Goal: Task Accomplishment & Management: Manage account settings

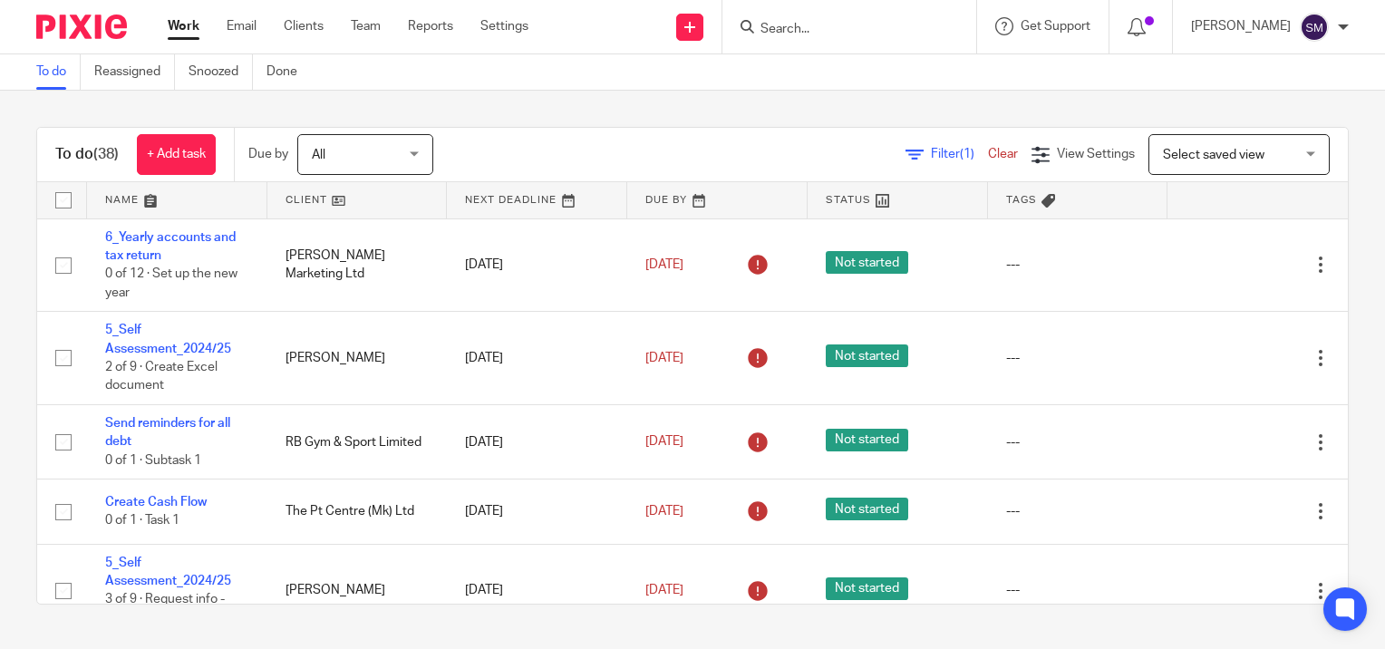
click at [847, 29] on input "Search" at bounding box center [840, 30] width 163 height 16
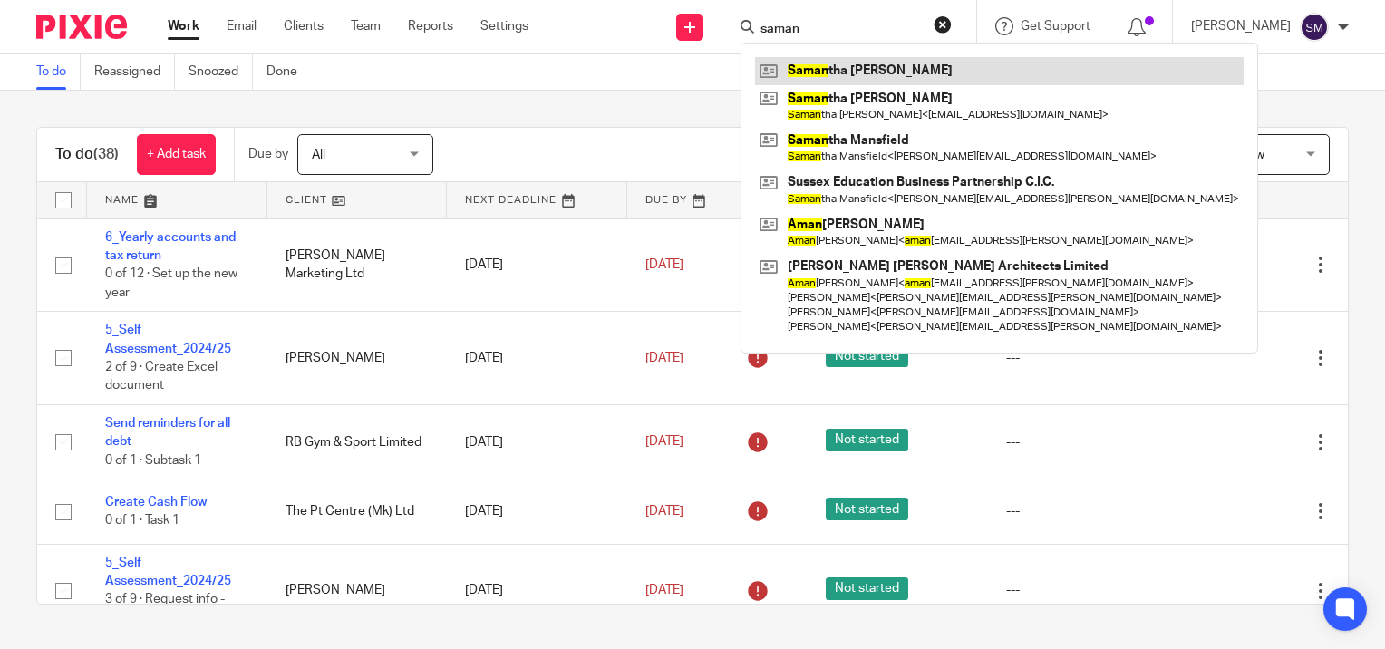
type input "saman"
click at [828, 71] on link at bounding box center [999, 70] width 489 height 27
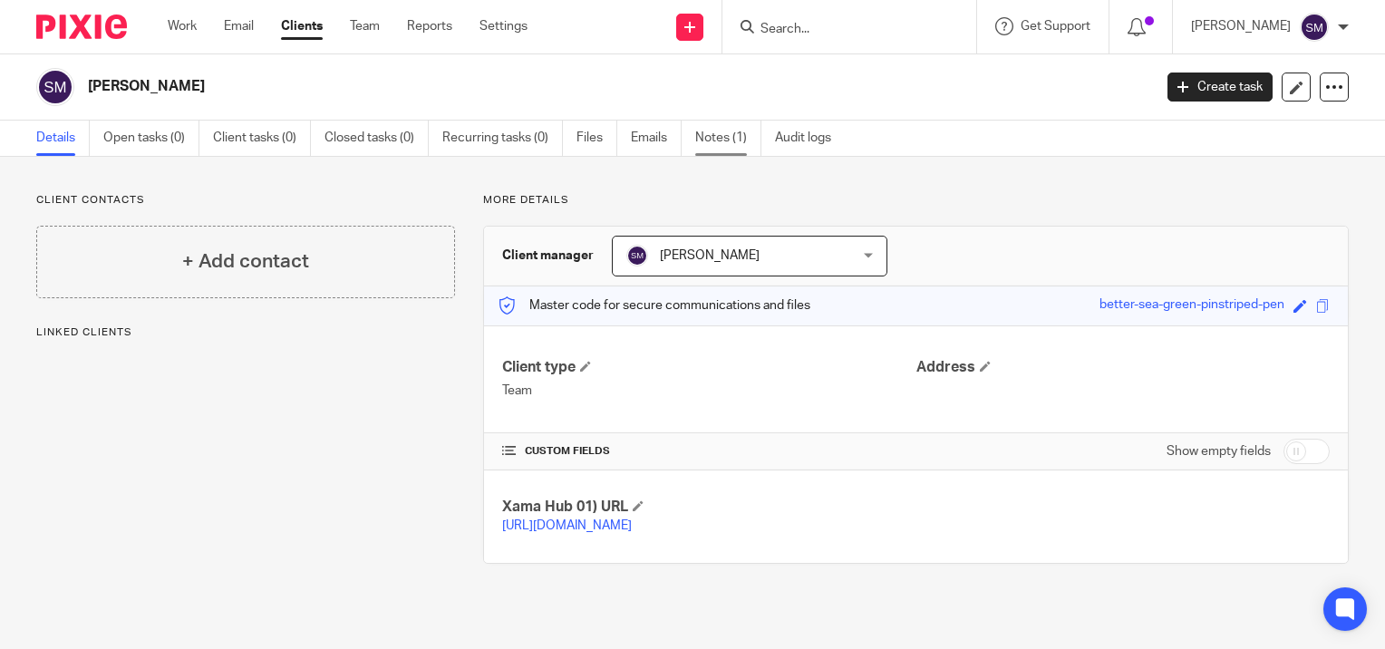
click at [734, 138] on link "Notes (1)" at bounding box center [728, 138] width 66 height 35
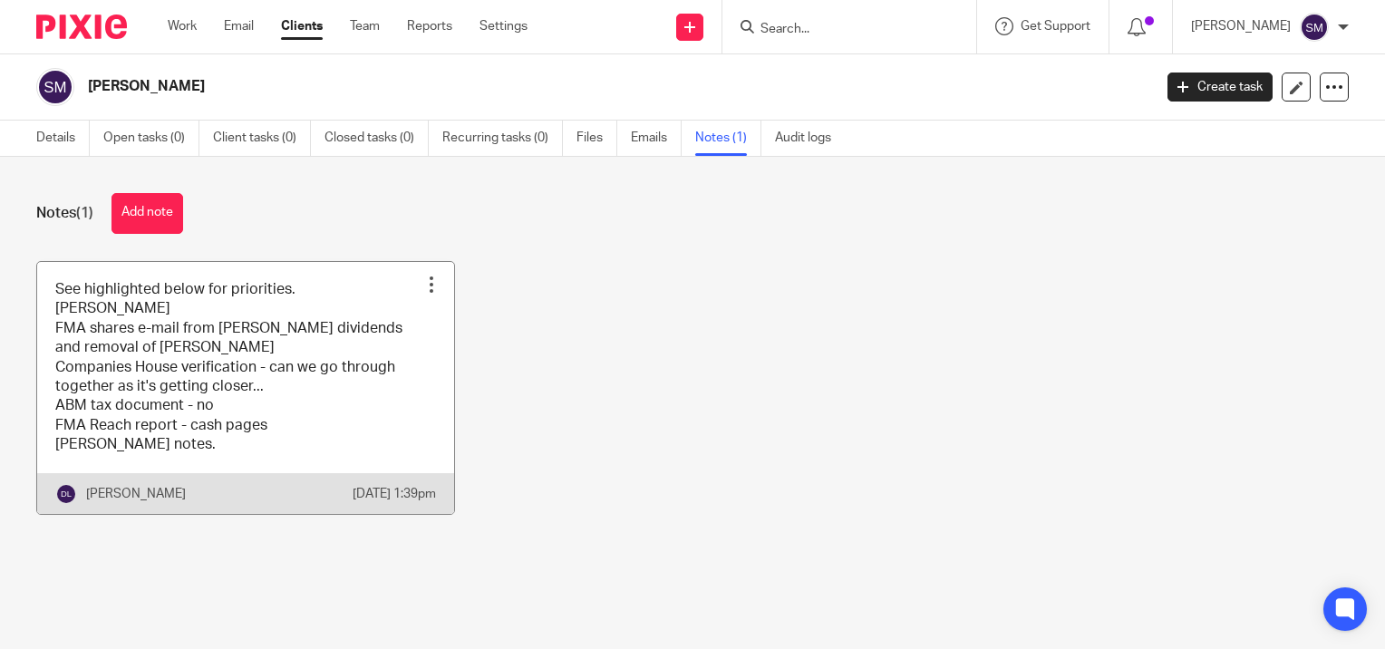
click at [257, 310] on link at bounding box center [245, 388] width 417 height 252
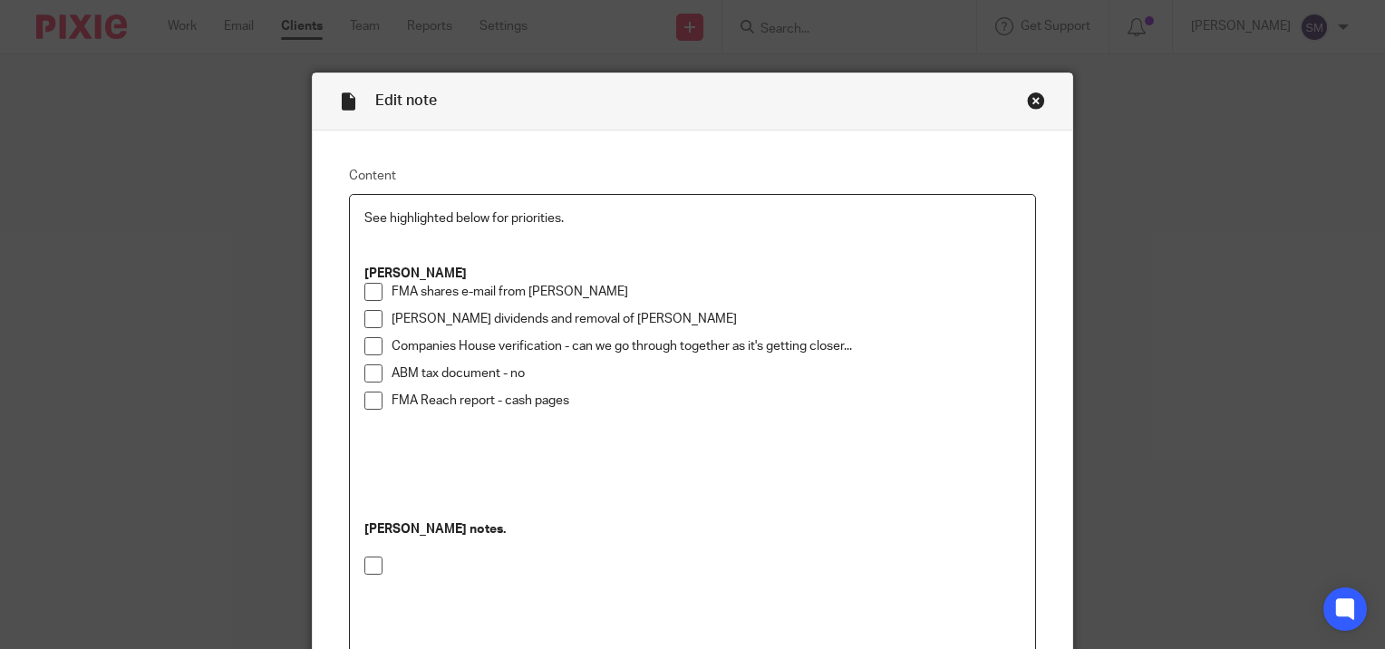
click at [597, 286] on p "FMA shares e-mail from Janine" at bounding box center [706, 292] width 629 height 18
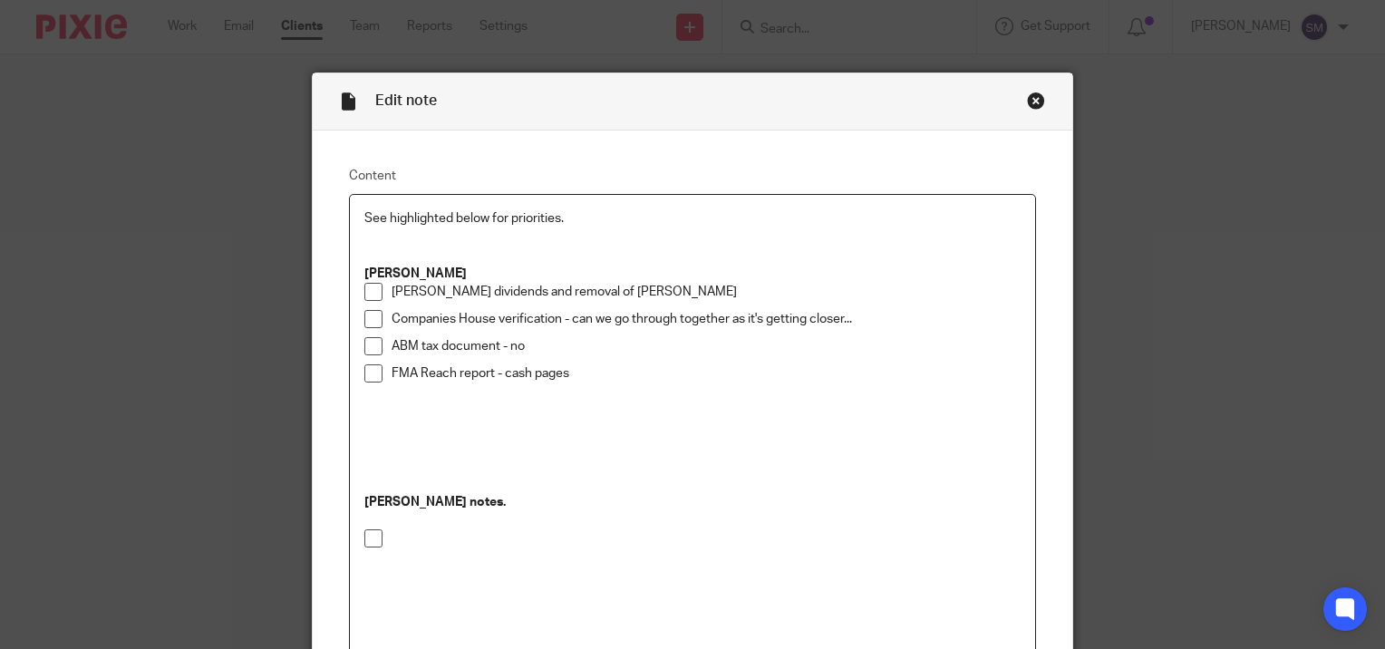
click at [612, 289] on p "Ryans dividends and removal of amy" at bounding box center [706, 292] width 629 height 18
click at [555, 350] on p "ABM tax document - no" at bounding box center [706, 346] width 629 height 18
click at [585, 372] on p "FMA Reach report - cash pages" at bounding box center [706, 382] width 629 height 37
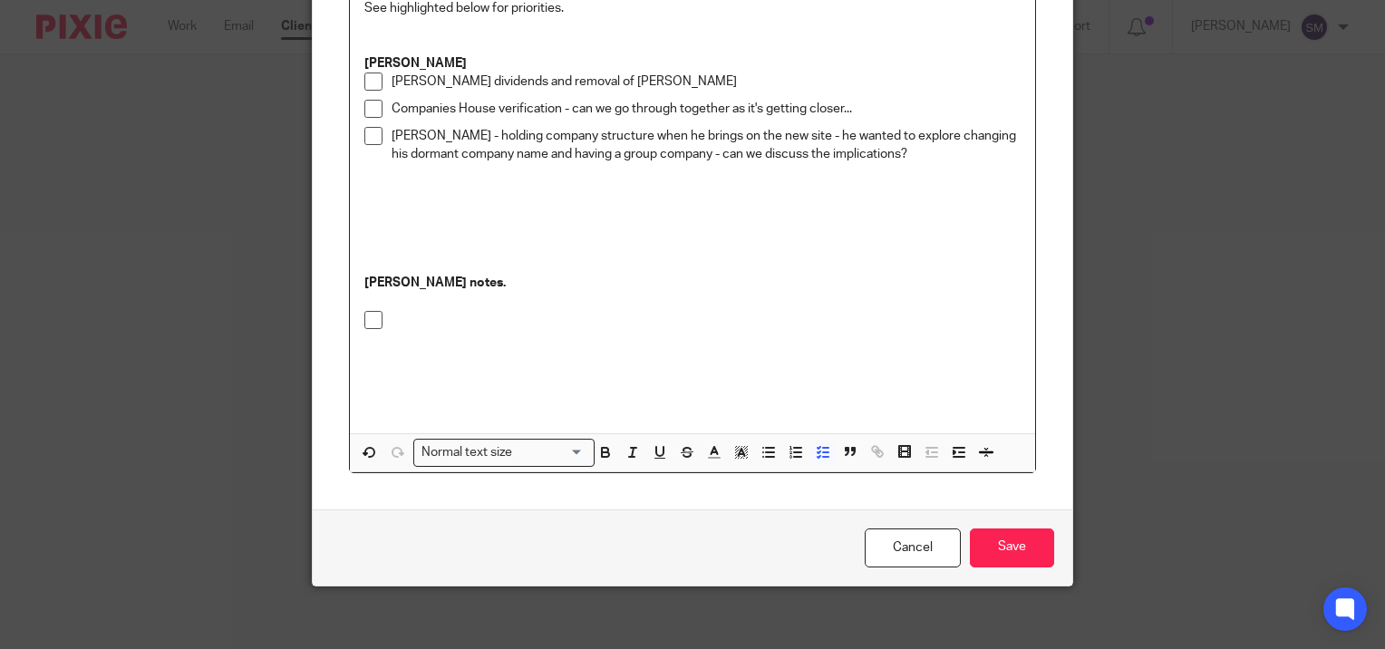
scroll to position [218, 0]
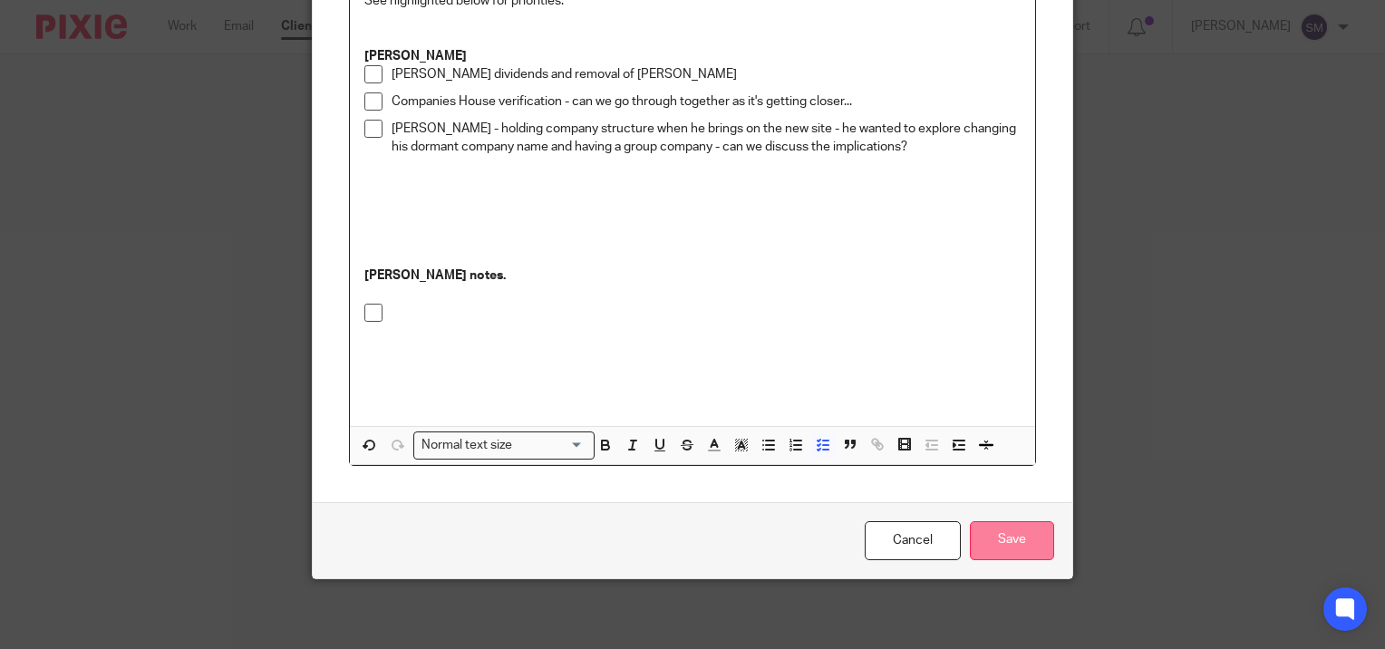
click at [1012, 541] on input "Save" at bounding box center [1012, 540] width 84 height 39
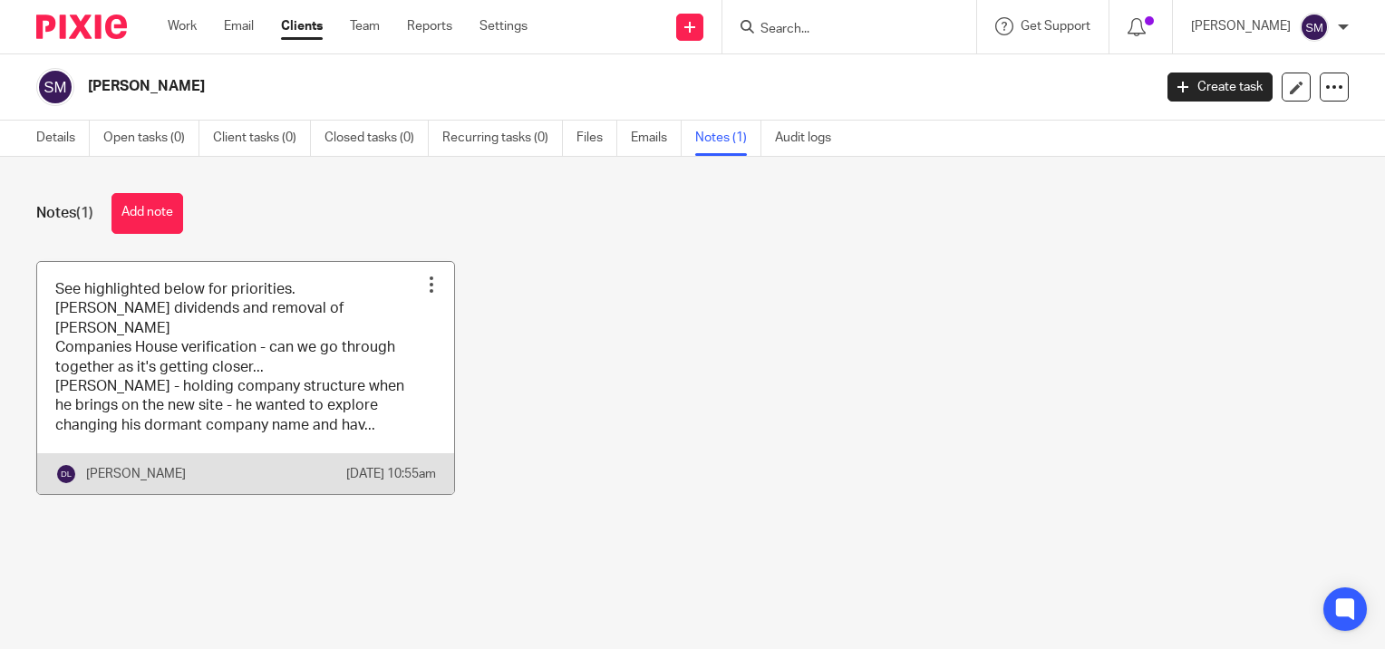
click at [265, 328] on link at bounding box center [245, 378] width 417 height 233
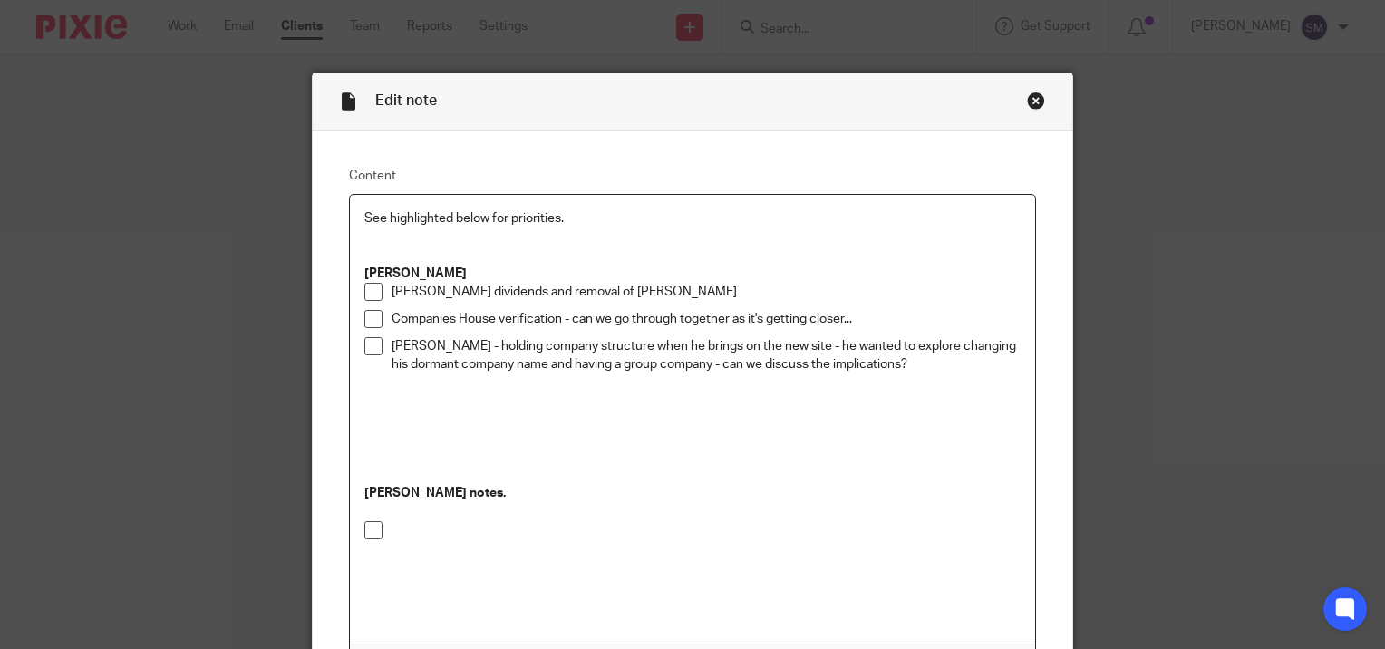
click at [929, 364] on p "[PERSON_NAME] - holding company structure when he brings on the new site - he w…" at bounding box center [706, 364] width 629 height 55
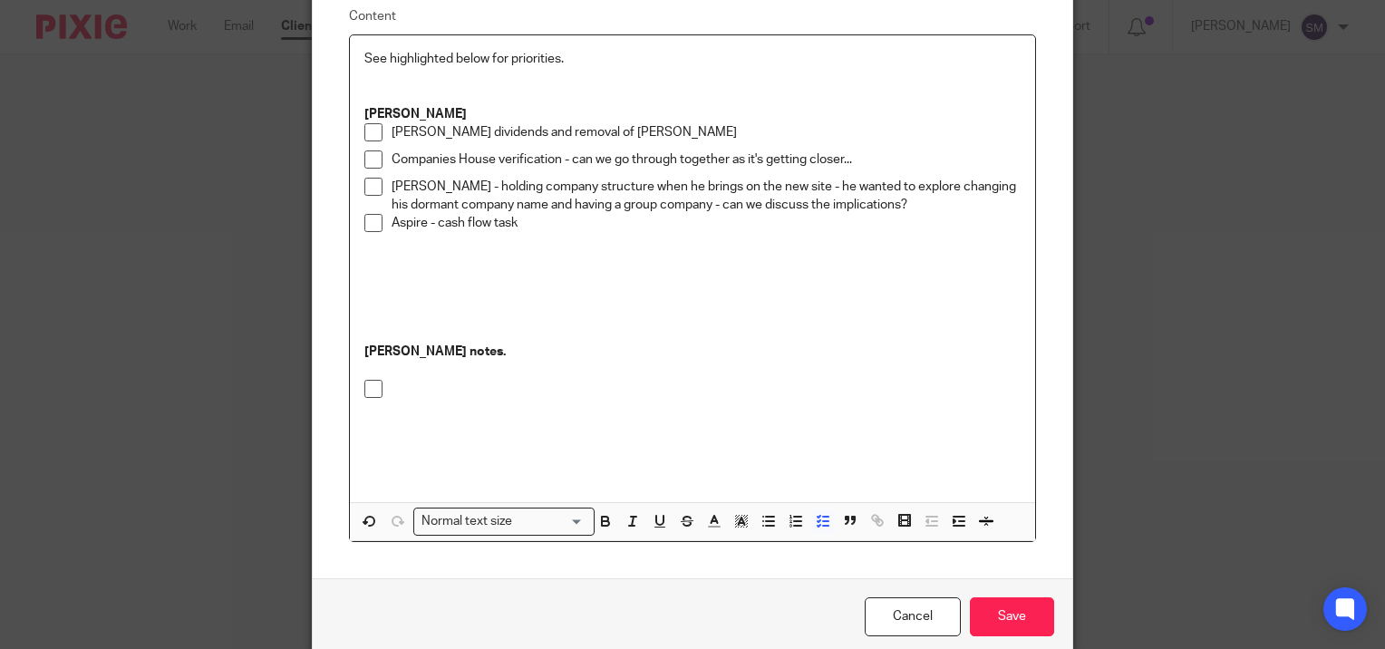
scroll to position [236, 0]
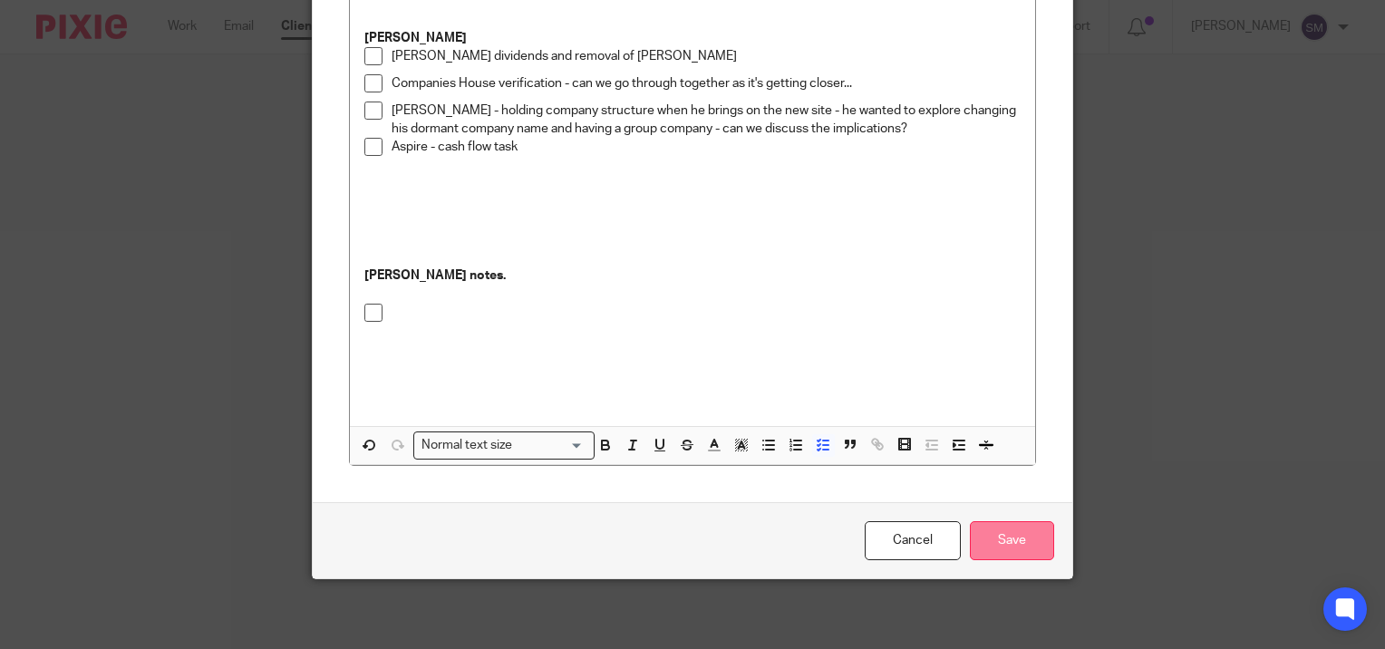
click at [995, 550] on input "Save" at bounding box center [1012, 540] width 84 height 39
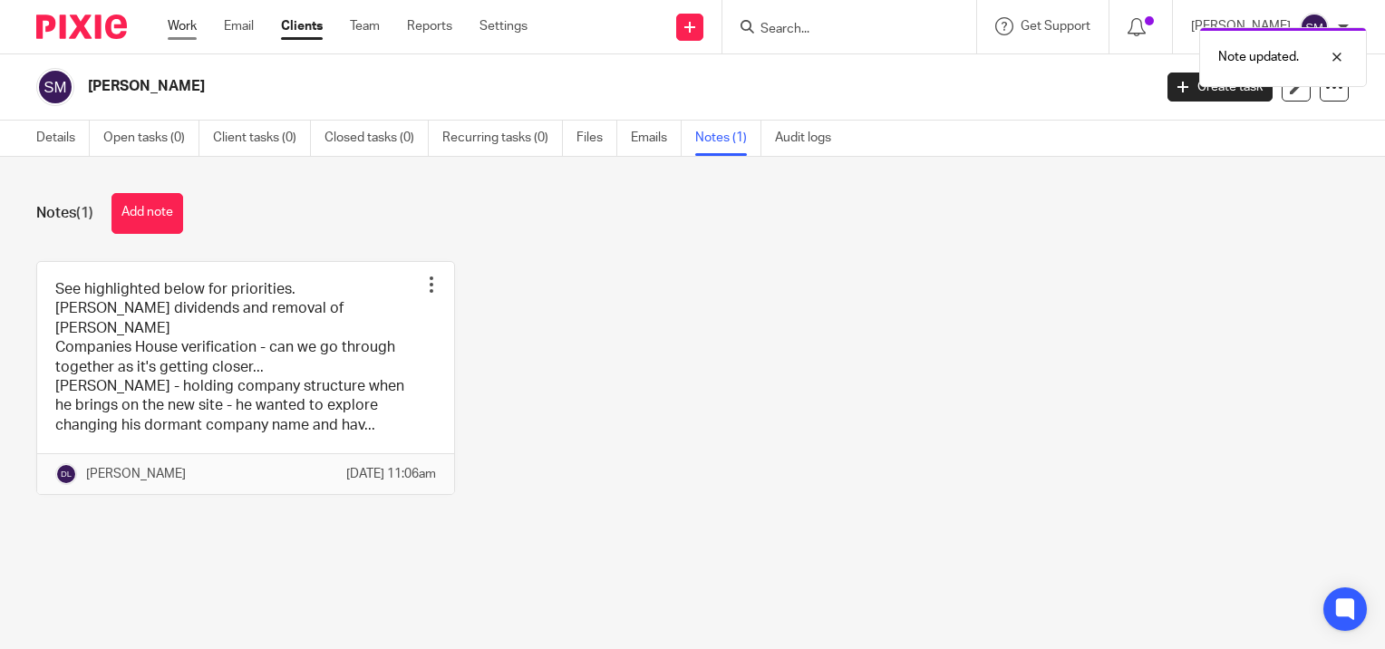
click at [186, 28] on link "Work" at bounding box center [182, 26] width 29 height 18
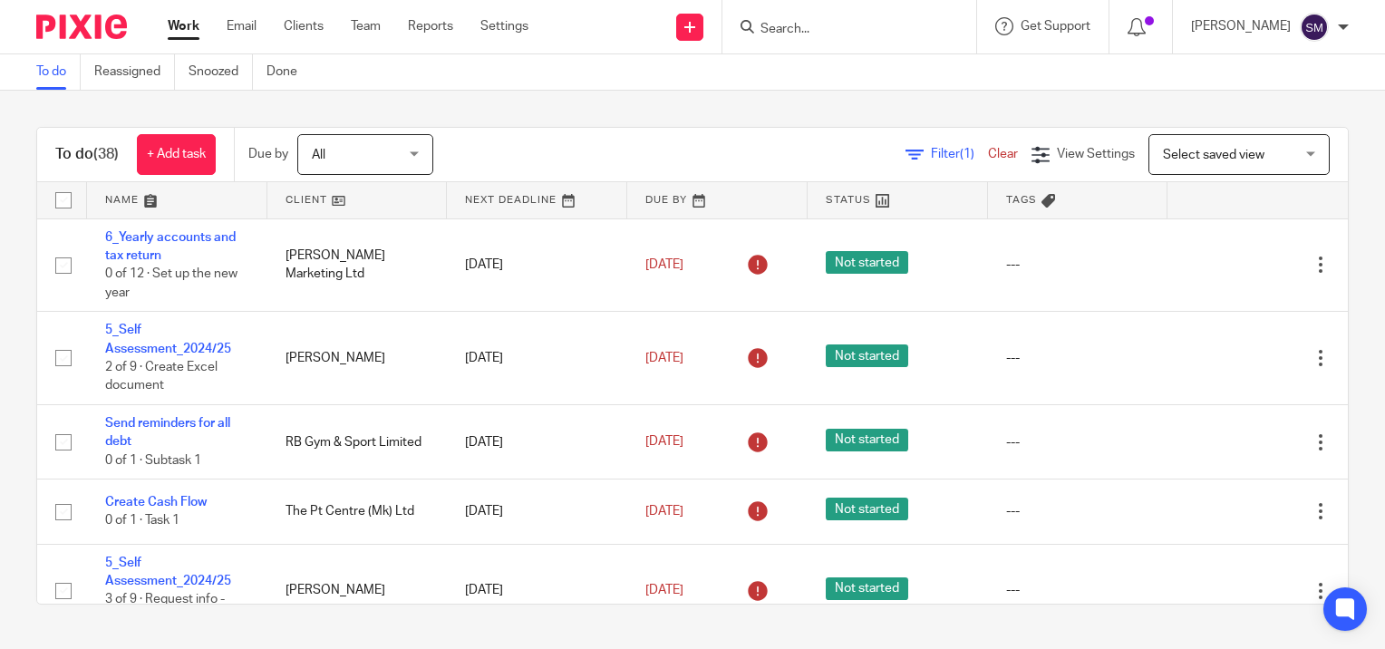
click at [853, 25] on input "Search" at bounding box center [840, 30] width 163 height 16
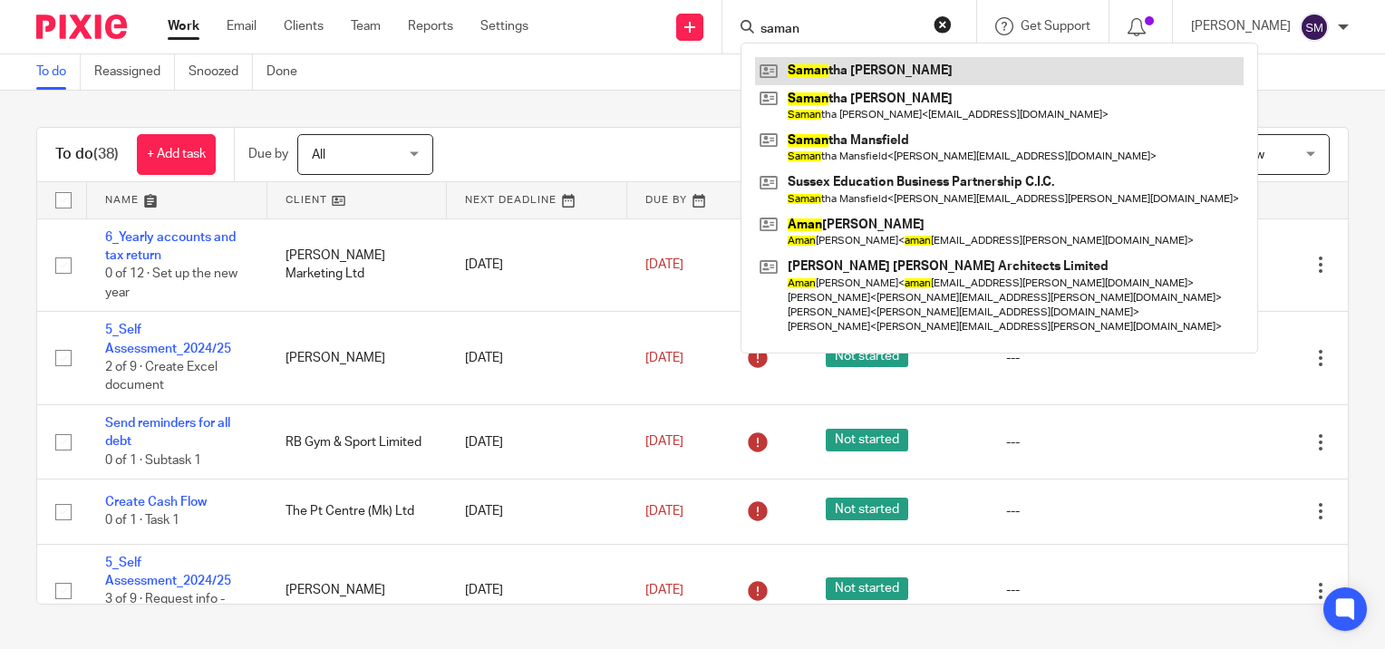
type input "saman"
click at [812, 68] on link at bounding box center [999, 70] width 489 height 27
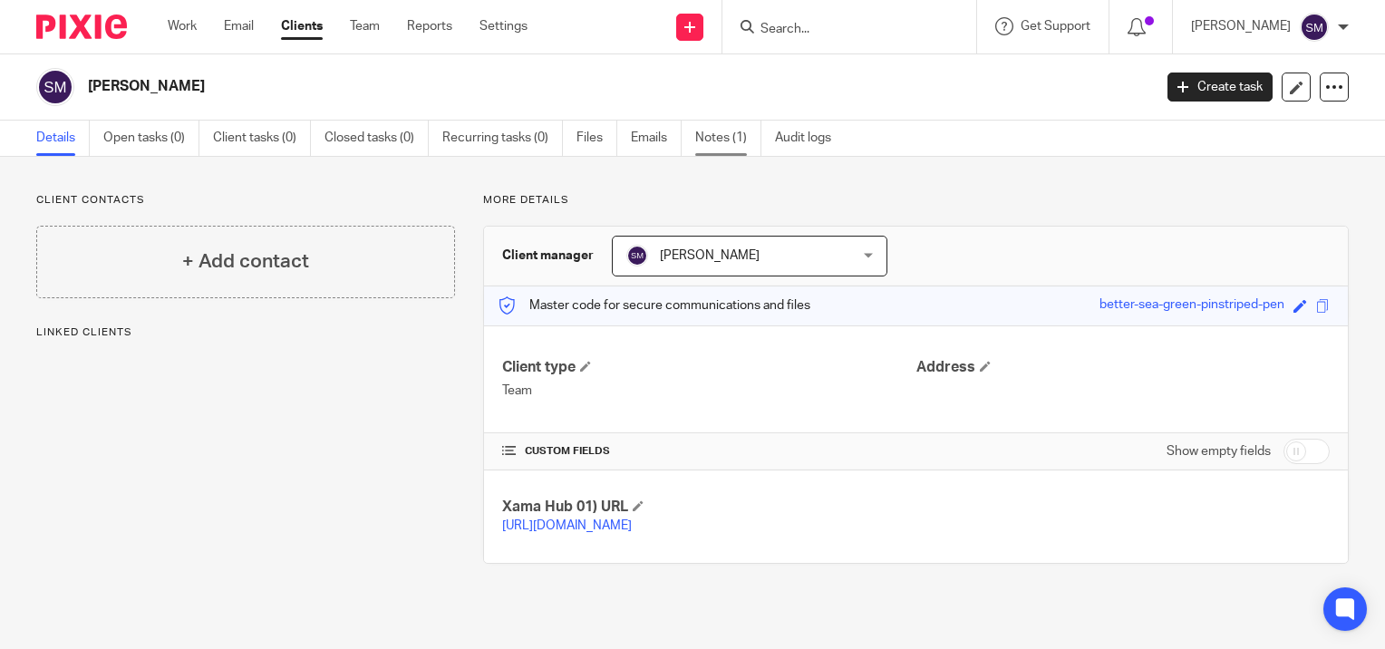
click at [711, 143] on link "Notes (1)" at bounding box center [728, 138] width 66 height 35
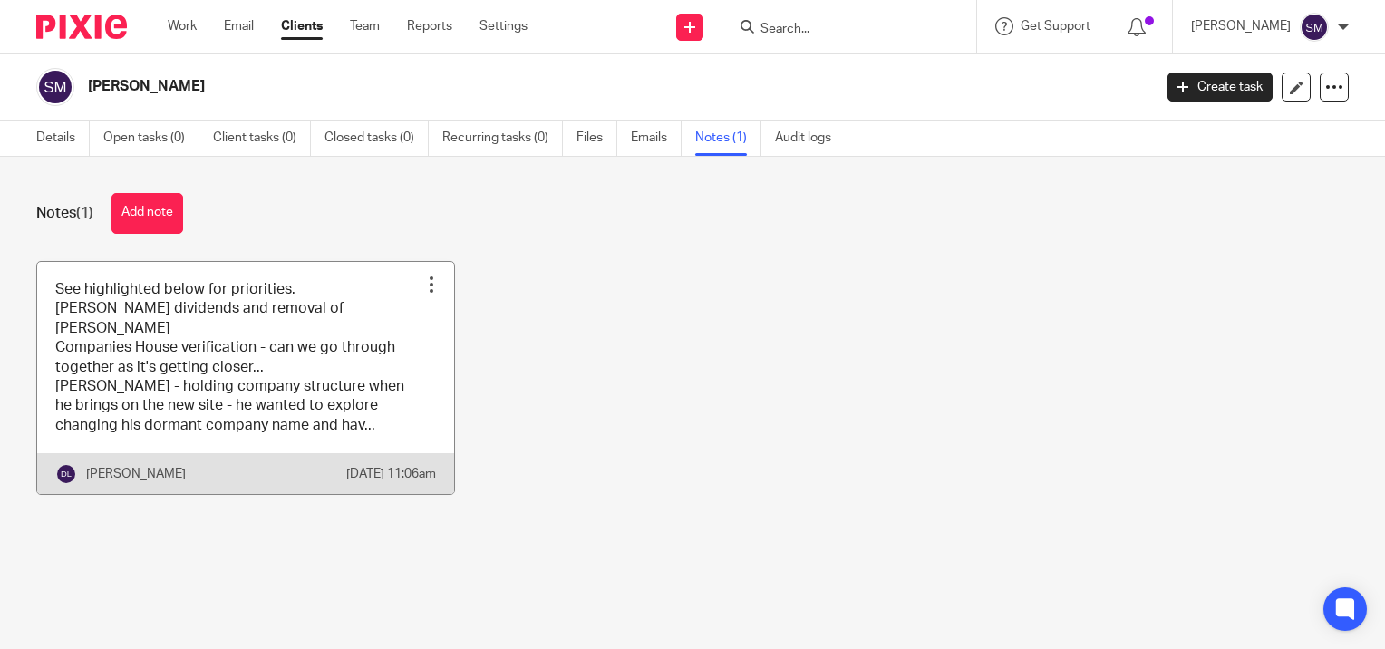
click at [334, 380] on link at bounding box center [245, 378] width 417 height 233
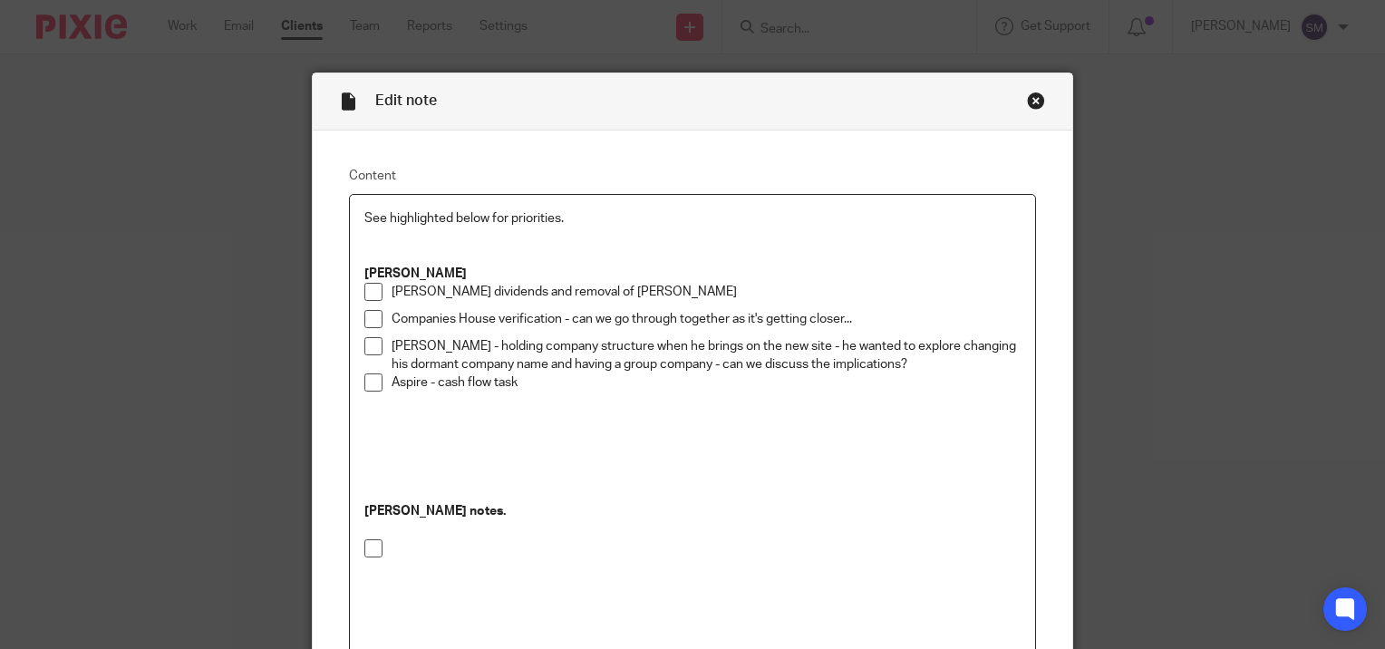
click at [555, 389] on p "Aspire - cash flow task" at bounding box center [706, 392] width 629 height 37
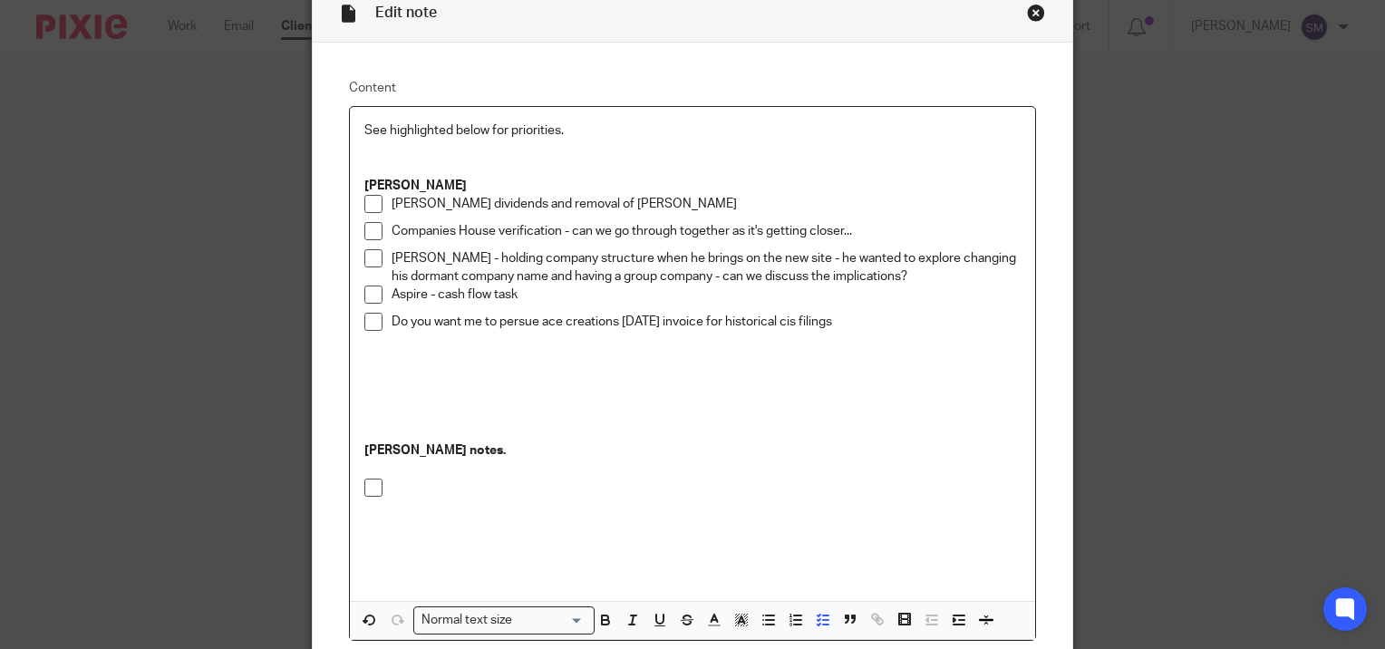
scroll to position [263, 0]
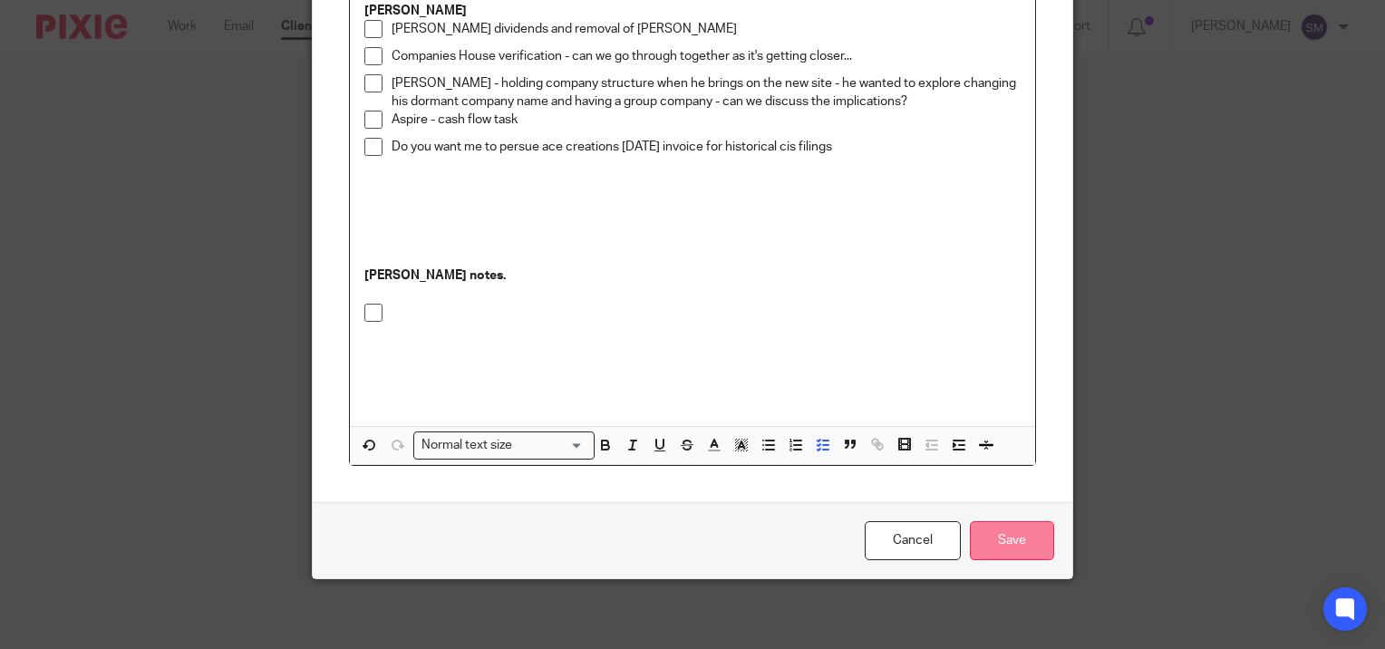
click at [1020, 543] on input "Save" at bounding box center [1012, 540] width 84 height 39
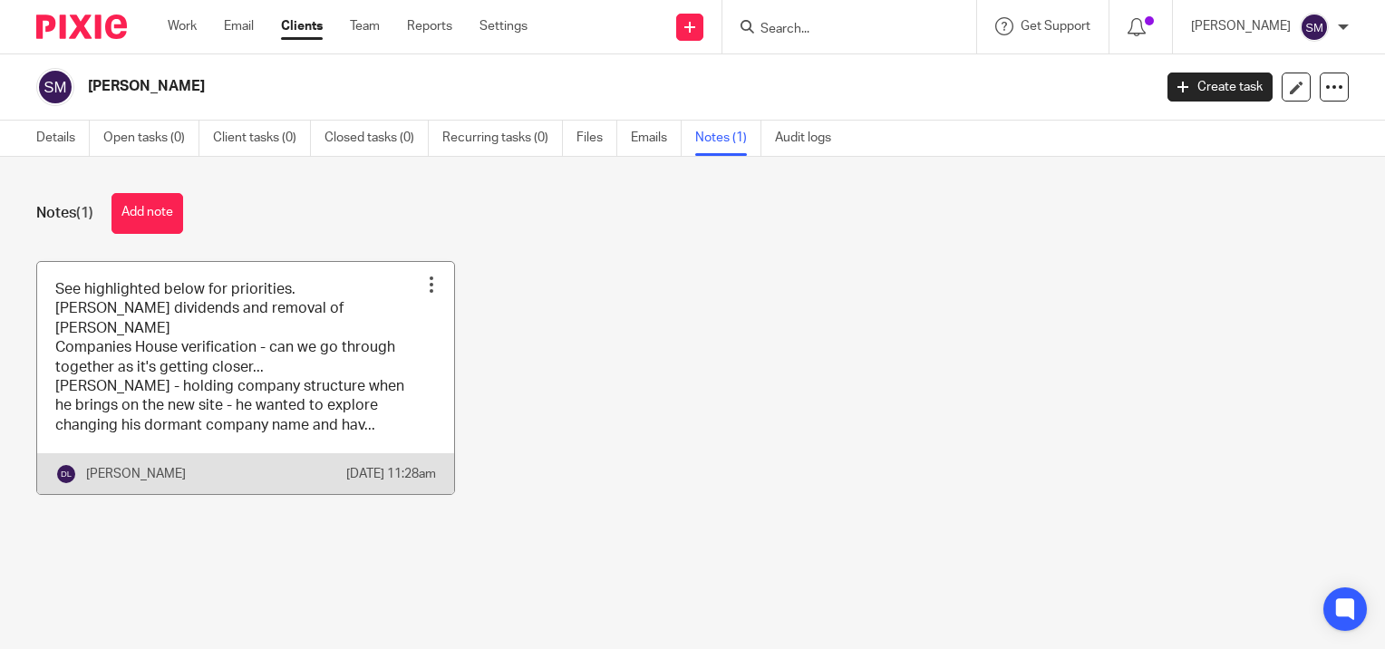
click at [203, 376] on link at bounding box center [245, 378] width 417 height 233
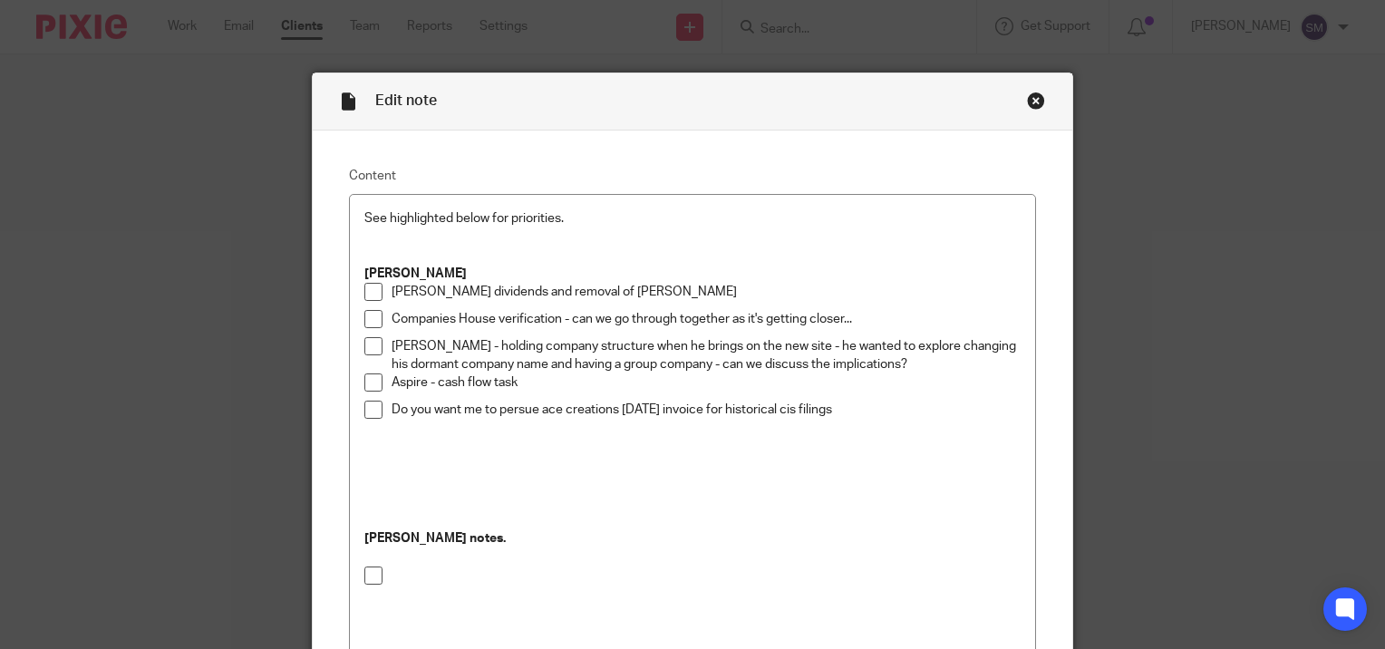
click at [1034, 94] on div "Close this dialog window" at bounding box center [1036, 101] width 18 height 18
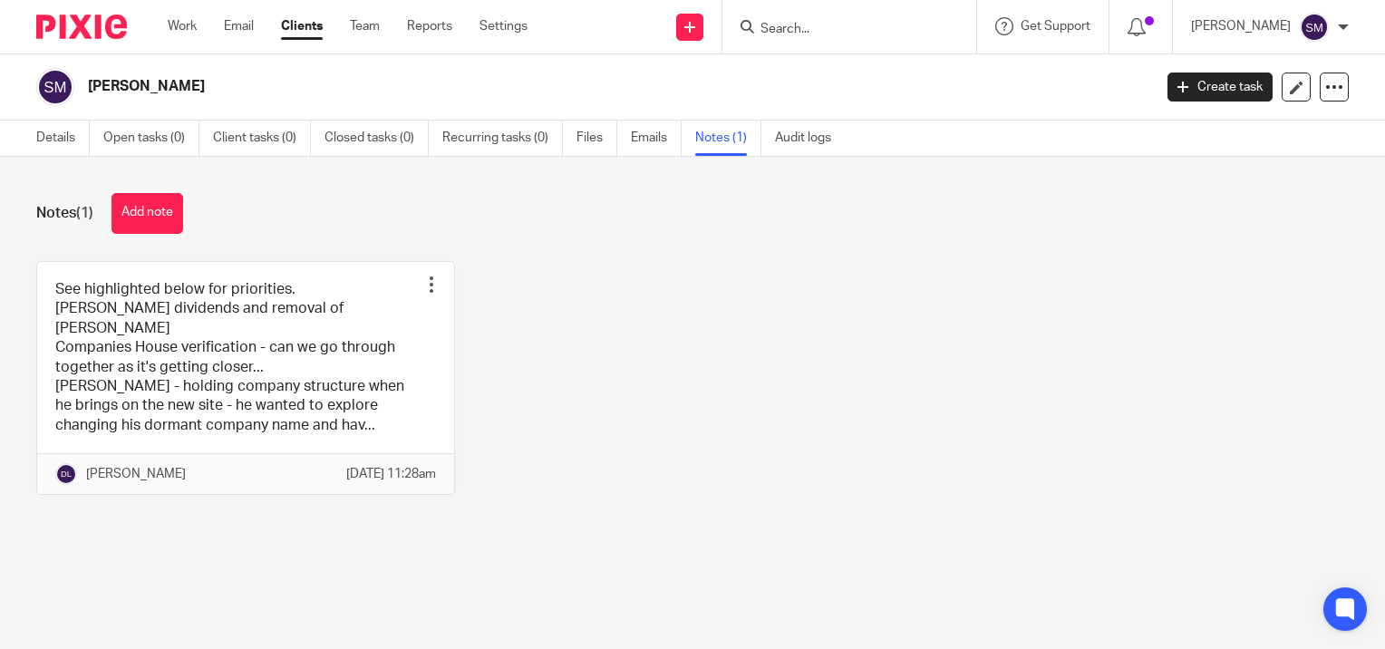
click at [907, 25] on form at bounding box center [855, 26] width 193 height 23
drag, startPoint x: 878, startPoint y: 25, endPoint x: 870, endPoint y: 19, distance: 9.6
click at [871, 22] on input "Search" at bounding box center [840, 30] width 163 height 16
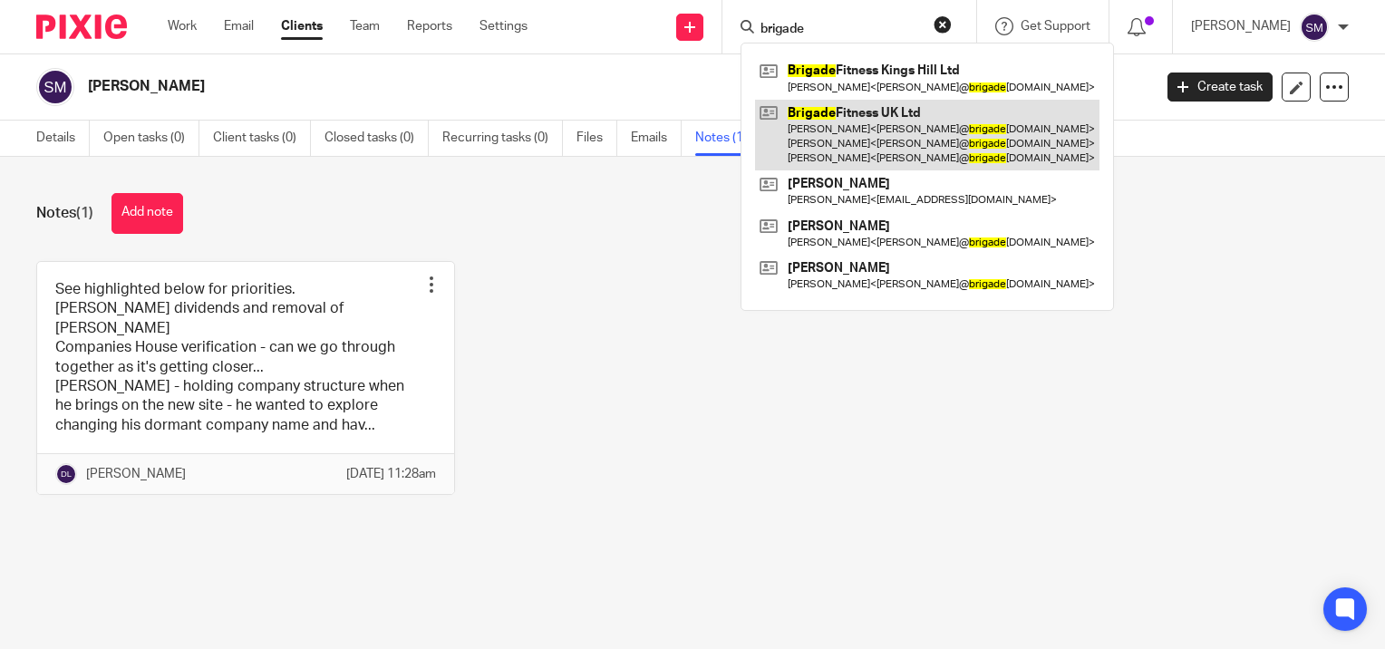
type input "brigade"
click at [816, 120] on link at bounding box center [927, 136] width 345 height 72
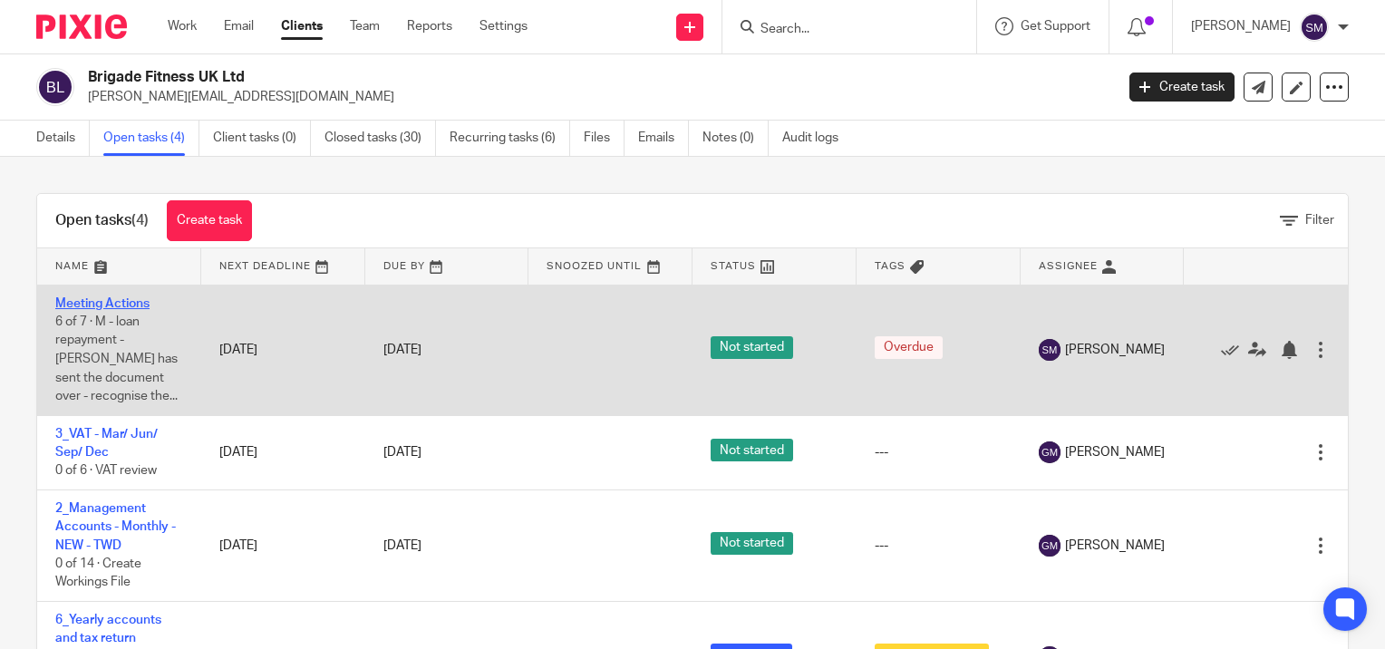
click at [117, 306] on link "Meeting Actions" at bounding box center [102, 303] width 94 height 13
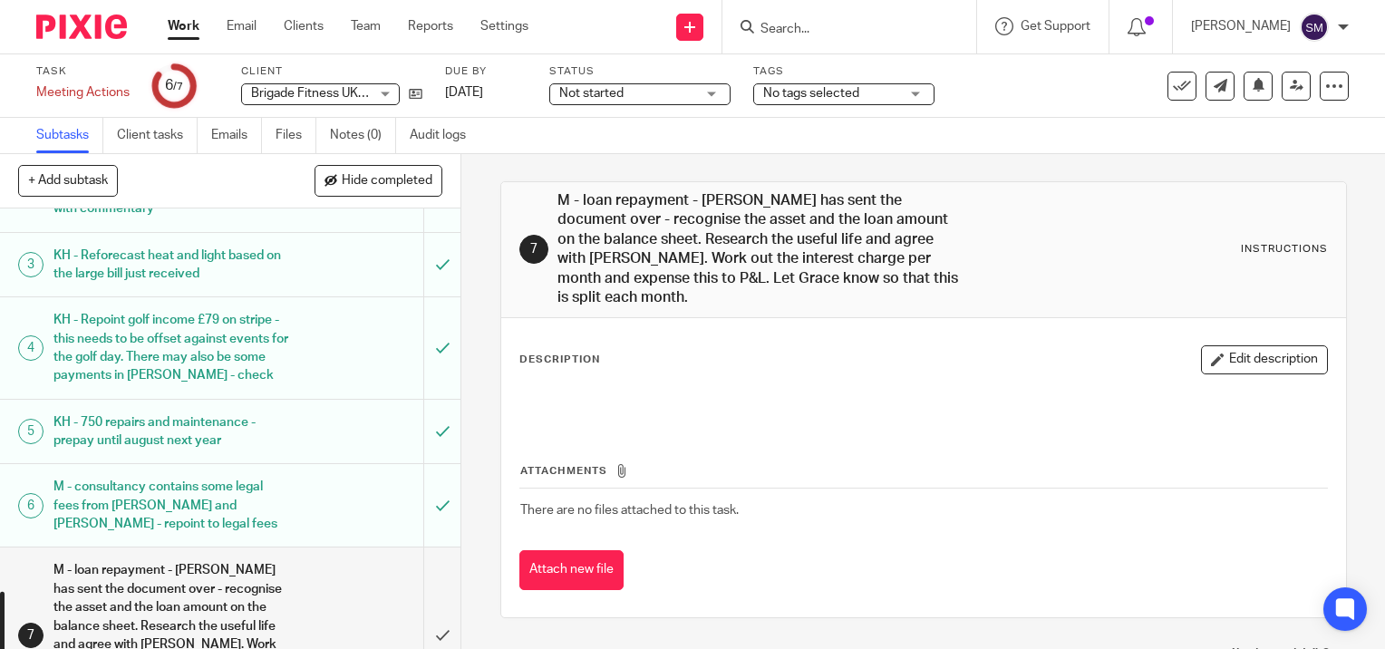
scroll to position [235, 0]
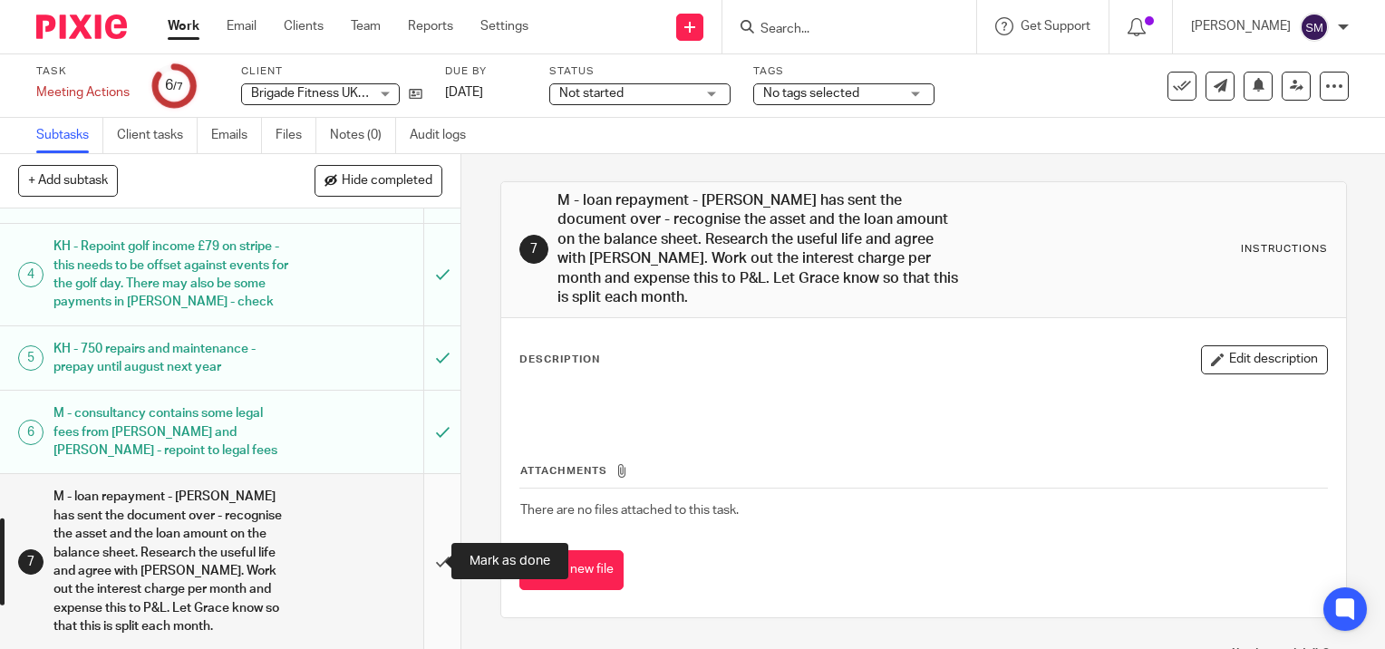
click at [419, 561] on input "submit" at bounding box center [230, 561] width 461 height 175
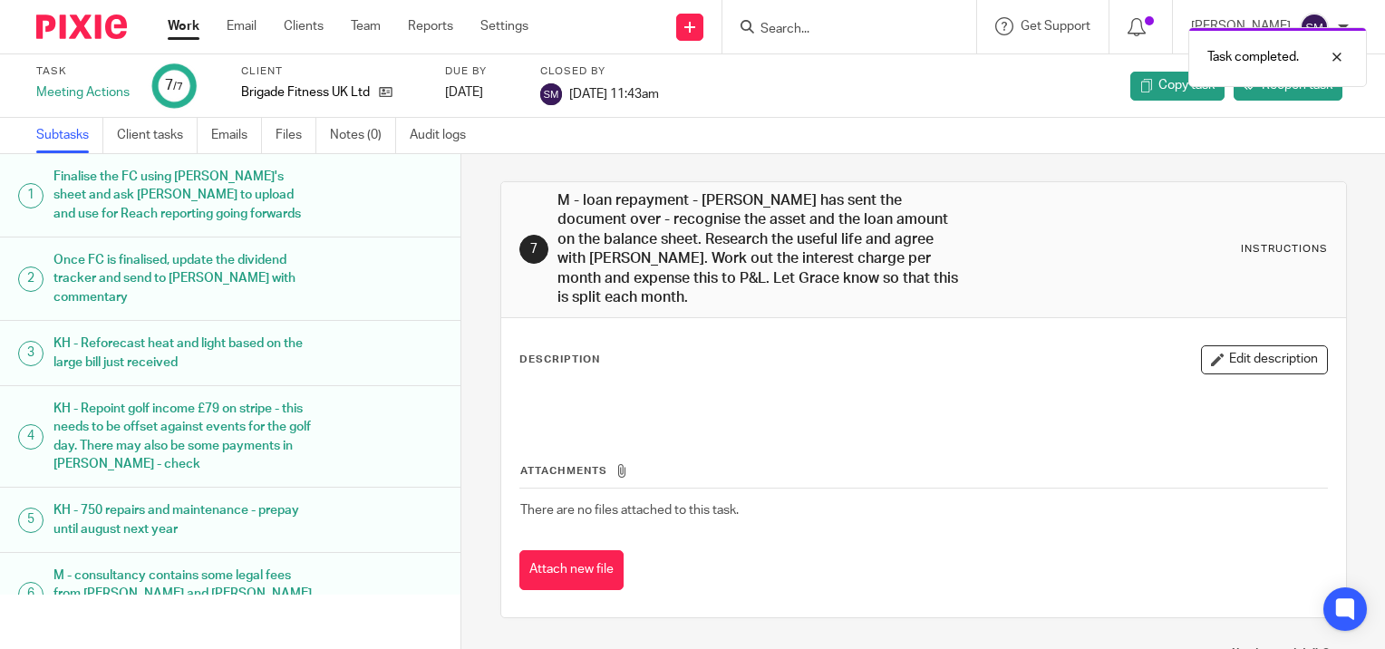
click at [187, 28] on link "Work" at bounding box center [184, 26] width 32 height 18
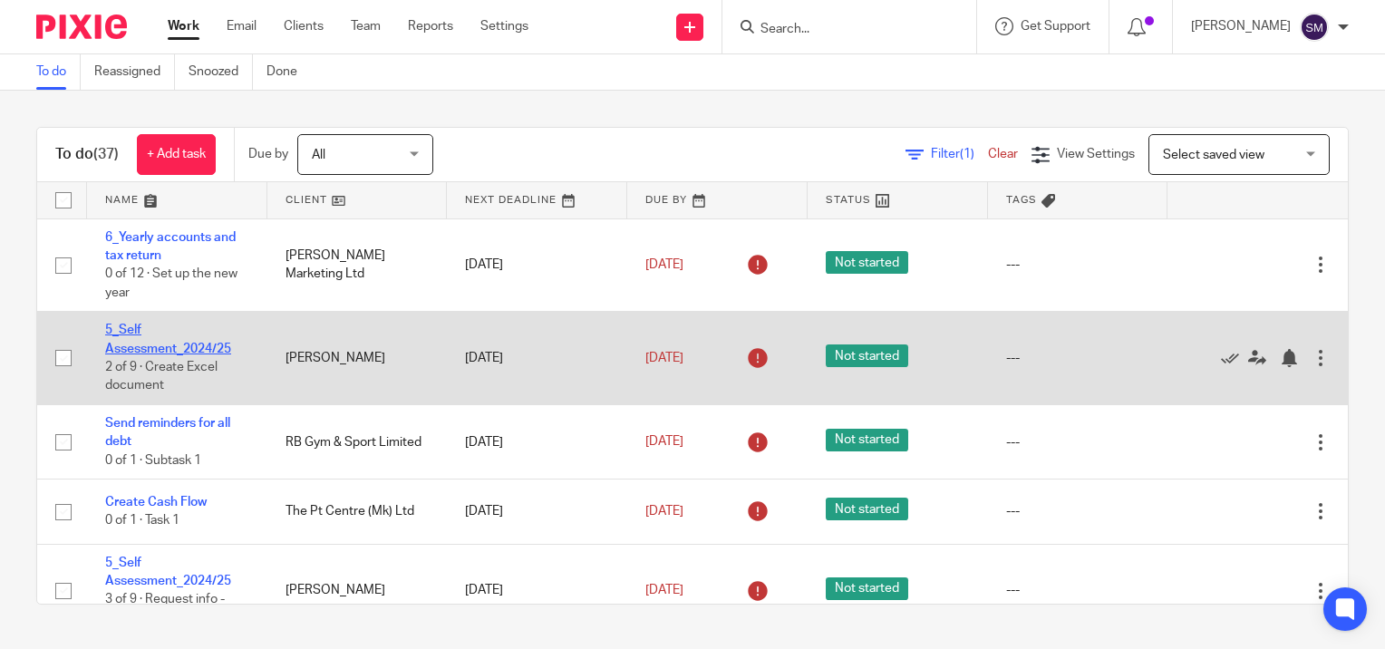
click at [138, 344] on link "5_Self Assessment_2024/25" at bounding box center [168, 339] width 126 height 31
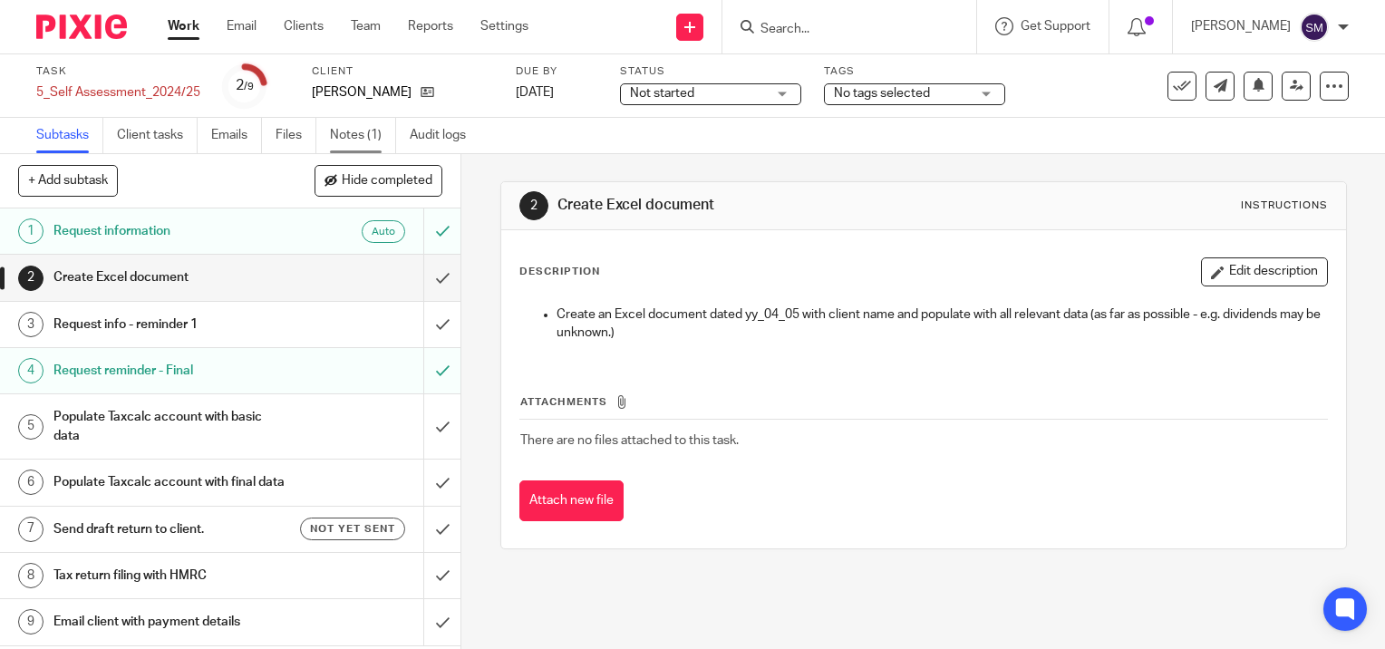
click at [358, 133] on link "Notes (1)" at bounding box center [363, 135] width 66 height 35
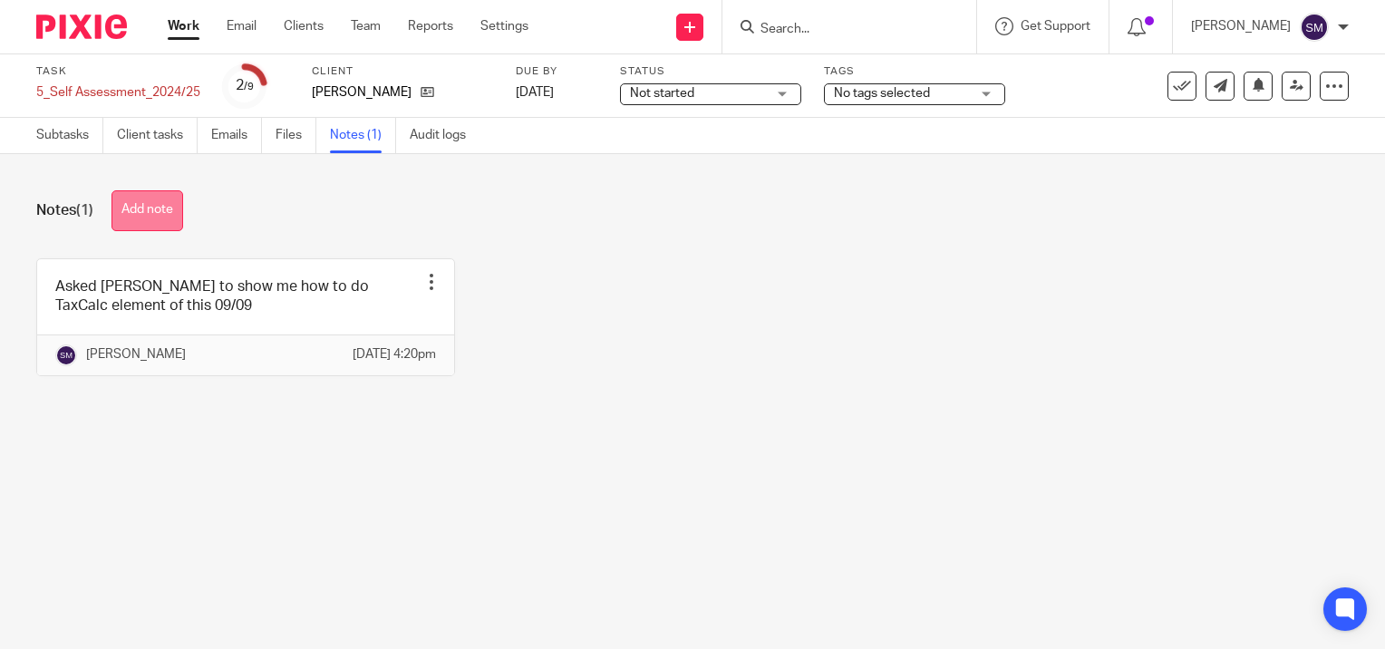
click at [141, 213] on button "Add note" at bounding box center [148, 210] width 72 height 41
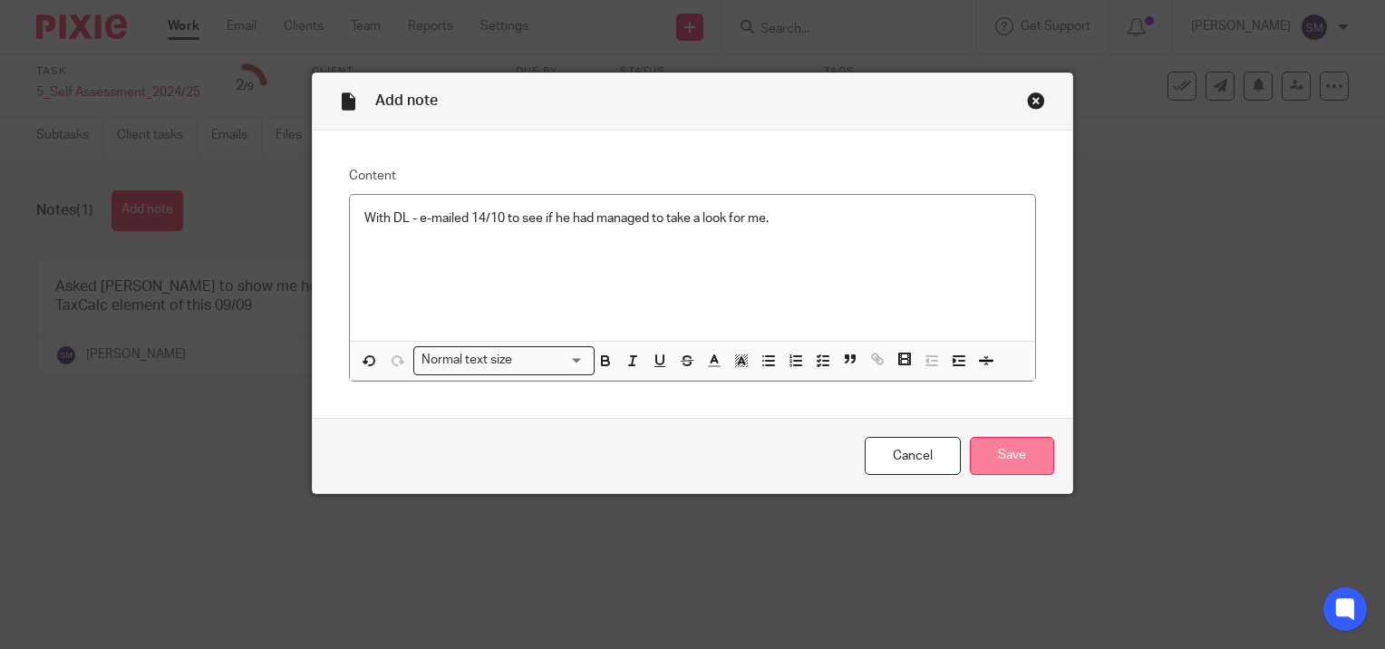
click at [1026, 457] on input "Save" at bounding box center [1012, 456] width 84 height 39
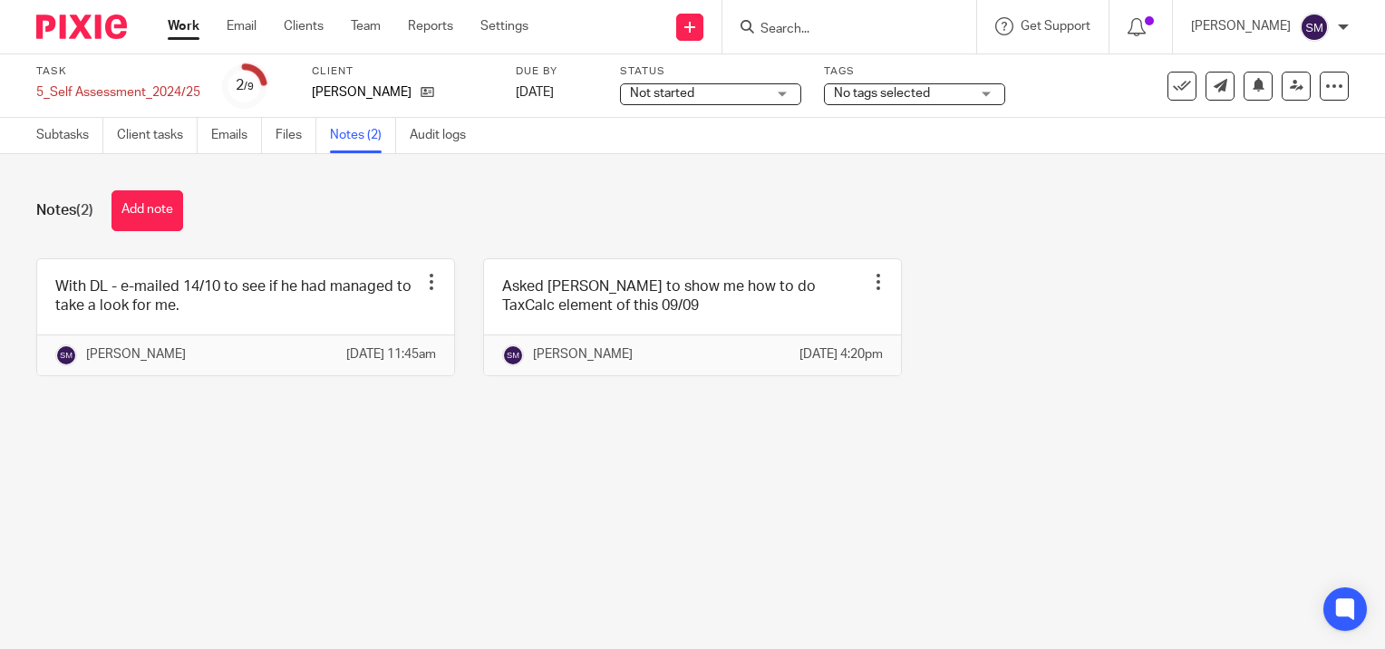
click at [180, 23] on link "Work" at bounding box center [184, 26] width 32 height 18
